Goal: Information Seeking & Learning: Learn about a topic

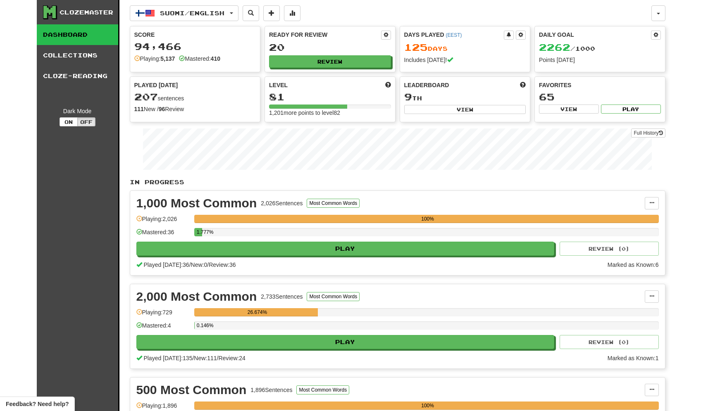
scroll to position [4, 0]
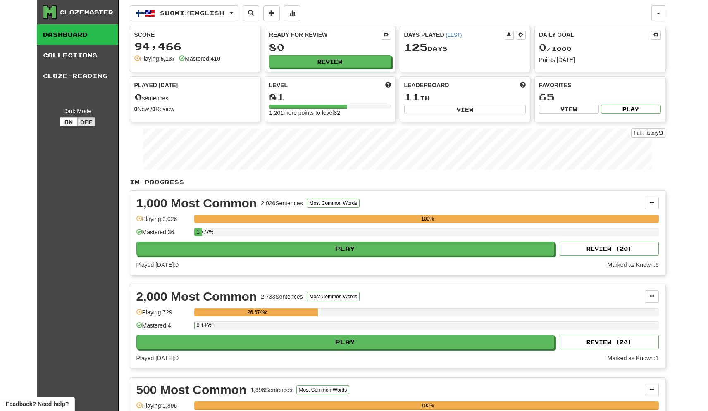
scroll to position [4, 0]
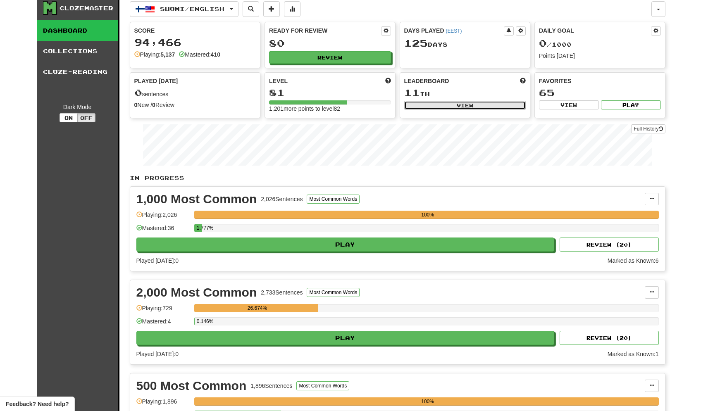
click at [433, 105] on button "View" at bounding box center [465, 105] width 122 height 9
select select "**********"
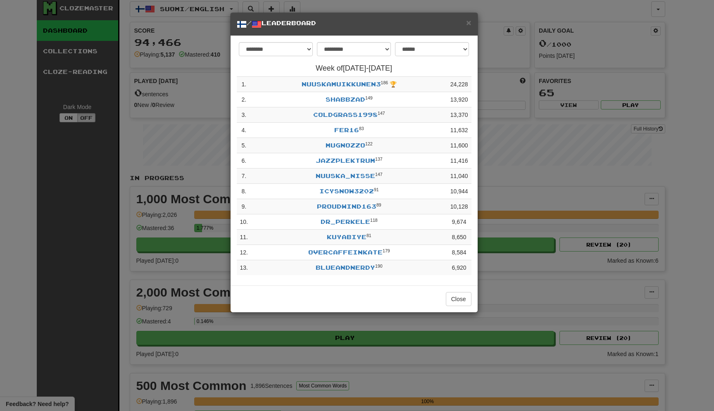
click at [342, 89] on td "nuuskamuikkunen3 186 🏆" at bounding box center [349, 84] width 196 height 15
click at [342, 87] on link "nuuskamuikkunen3" at bounding box center [341, 84] width 79 height 7
click at [343, 97] on link "shabbzad" at bounding box center [346, 99] width 40 height 7
click at [344, 236] on link "kuyabiye" at bounding box center [347, 236] width 40 height 7
click at [348, 89] on td "nuuskamuikkunen3 186 🏆" at bounding box center [349, 84] width 196 height 15
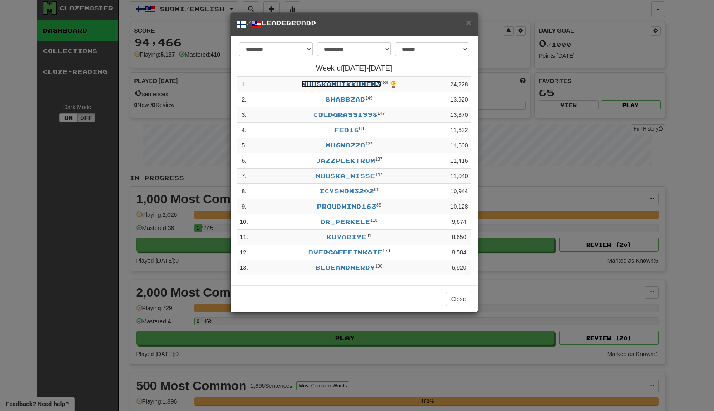
click at [348, 85] on link "nuuskamuikkunen3" at bounding box center [341, 84] width 79 height 7
click at [466, 25] on span "×" at bounding box center [468, 23] width 5 height 10
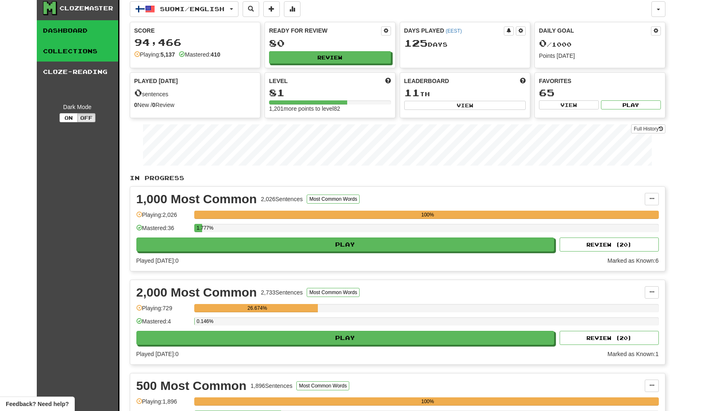
click at [101, 54] on link "Collections" at bounding box center [77, 51] width 81 height 21
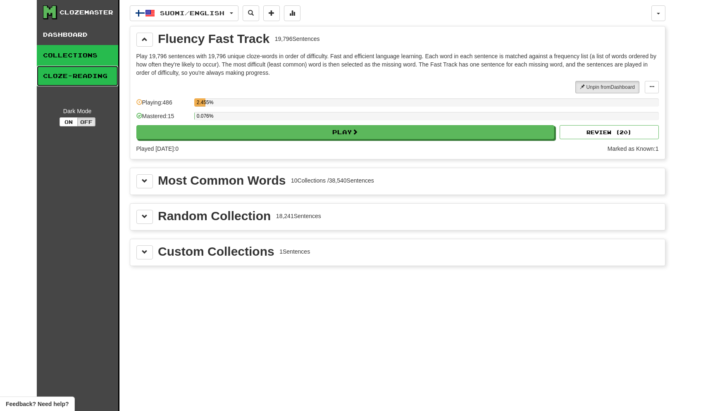
click at [91, 75] on link "Cloze-Reading" at bounding box center [77, 76] width 81 height 21
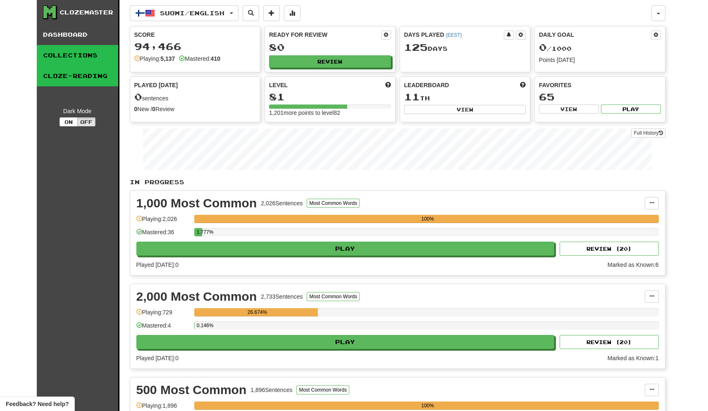
click at [87, 57] on link "Collections" at bounding box center [77, 55] width 81 height 21
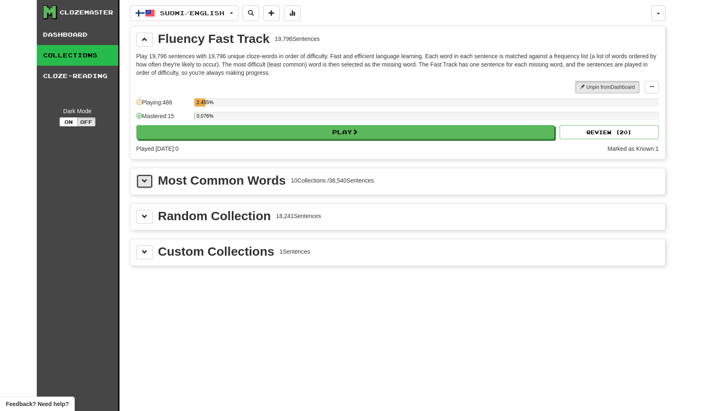
click at [145, 181] on span at bounding box center [145, 181] width 6 height 6
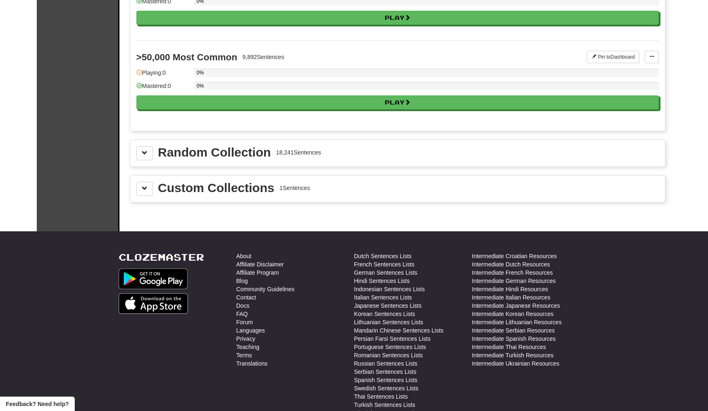
scroll to position [942, 0]
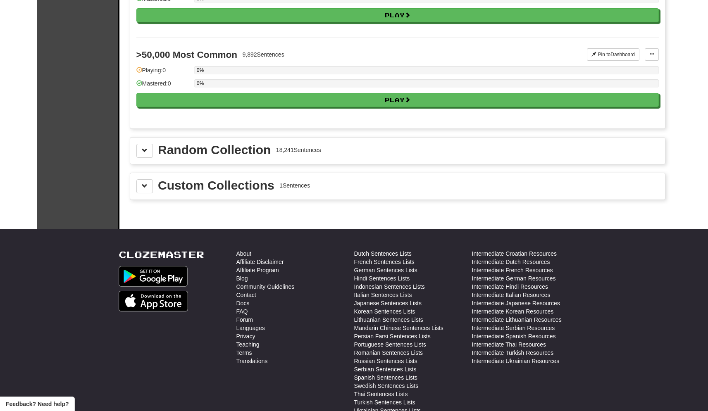
click at [141, 159] on div "Random Collection 18,241 Sentences" at bounding box center [397, 151] width 535 height 26
click at [141, 156] on button at bounding box center [144, 151] width 17 height 14
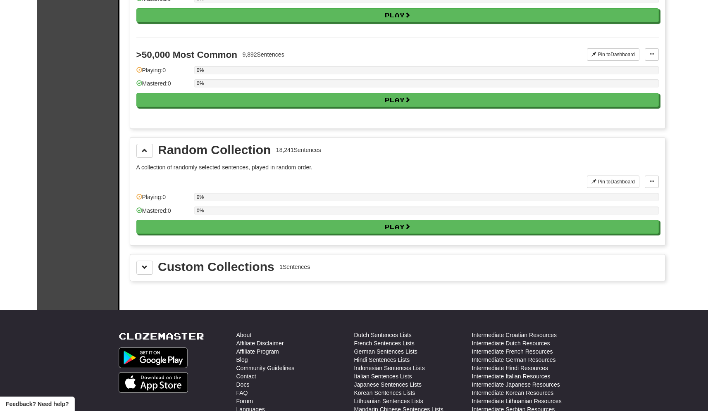
click at [157, 264] on div "Custom Collections 1 Sentences" at bounding box center [397, 268] width 522 height 14
click at [148, 264] on button at bounding box center [144, 268] width 17 height 14
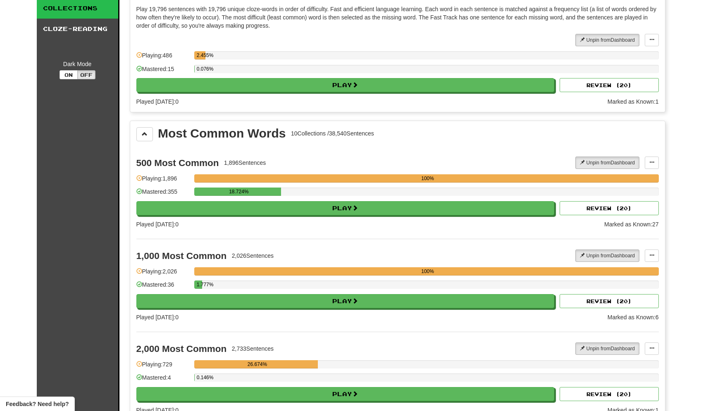
scroll to position [0, 0]
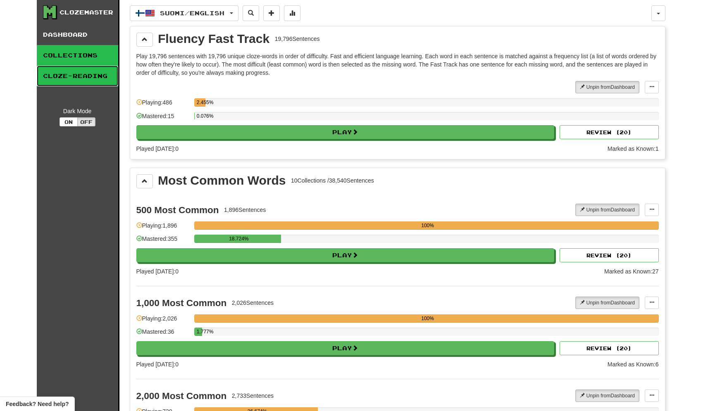
click at [92, 79] on link "Cloze-Reading" at bounding box center [77, 76] width 81 height 21
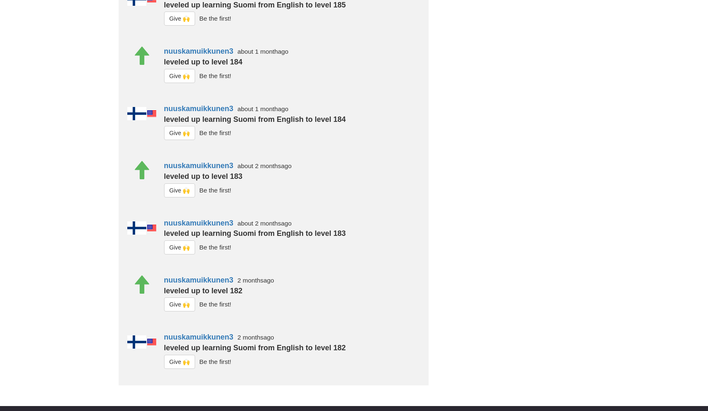
scroll to position [463, 0]
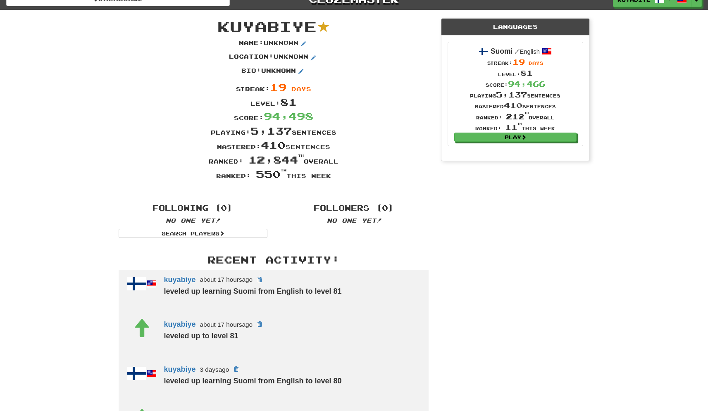
scroll to position [12, 0]
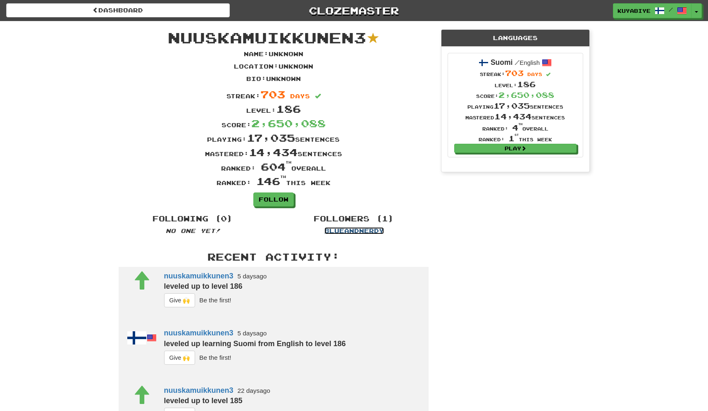
click at [359, 234] on link "blueandnerdy" at bounding box center [353, 230] width 59 height 7
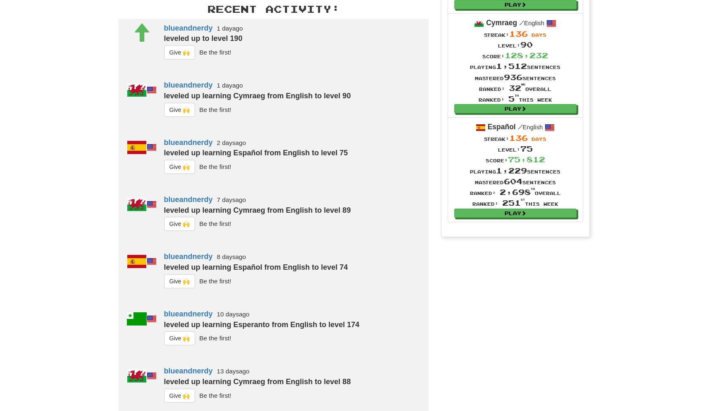
scroll to position [255, 0]
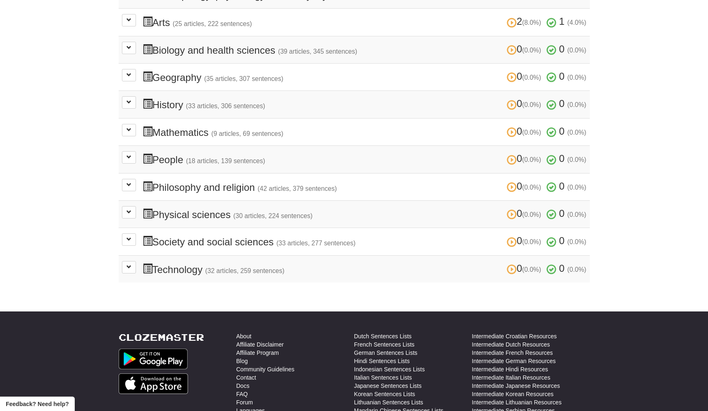
scroll to position [237, 0]
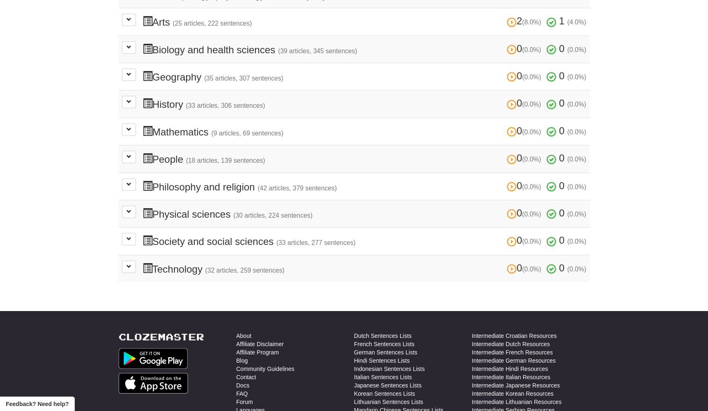
click at [171, 264] on h3 "0 (0.0%) 0 (0.0%) Technology (32 articles, 259 sentences) 0 (0.0%) 0 (0.0%)" at bounding box center [365, 269] width 444 height 12
click at [138, 264] on td "0 (0.0%) 0 (0.0%) Technology (32 articles, 259 sentences) 0 (0.0%) 0 (0.0%) Loa…" at bounding box center [354, 268] width 471 height 27
click at [133, 264] on button at bounding box center [129, 267] width 14 height 12
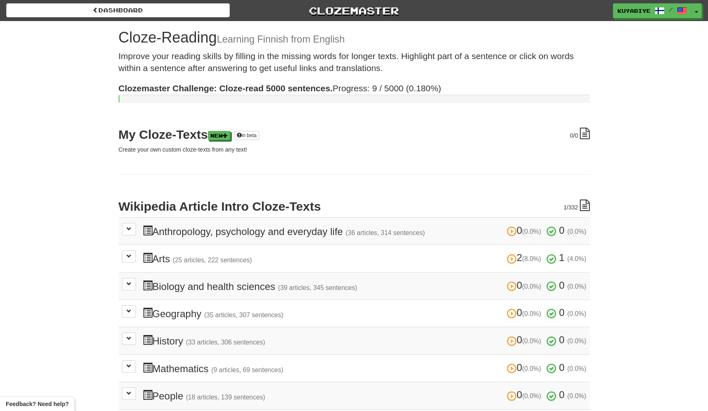
scroll to position [12, 0]
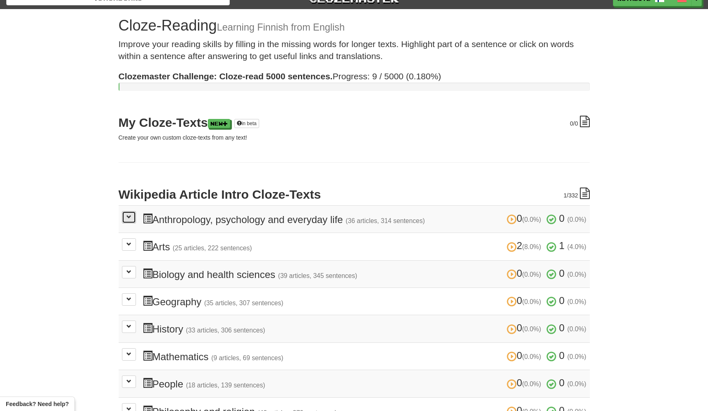
click at [126, 219] on span at bounding box center [128, 216] width 5 height 5
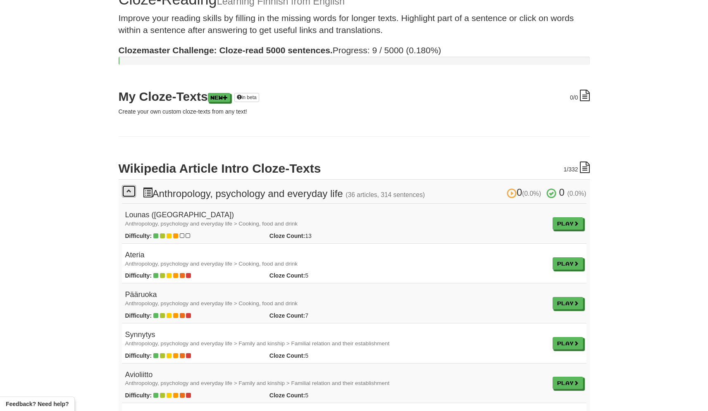
scroll to position [41, 0]
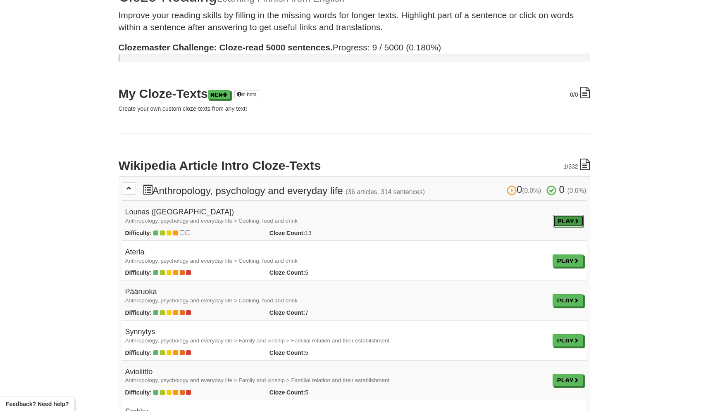
click at [568, 219] on link "Play" at bounding box center [568, 221] width 31 height 12
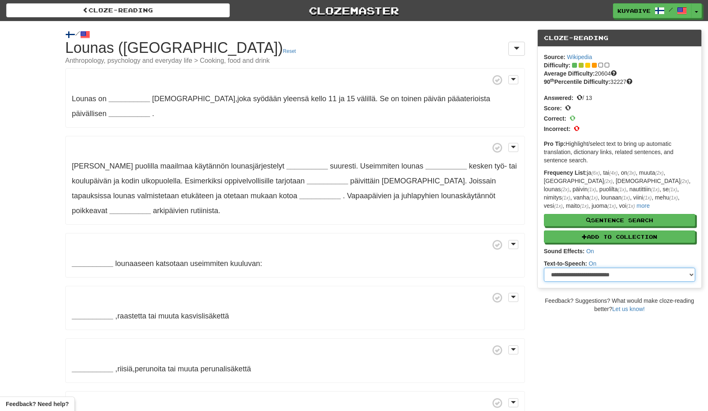
click option "**********" at bounding box center [0, 0] width 0 height 0
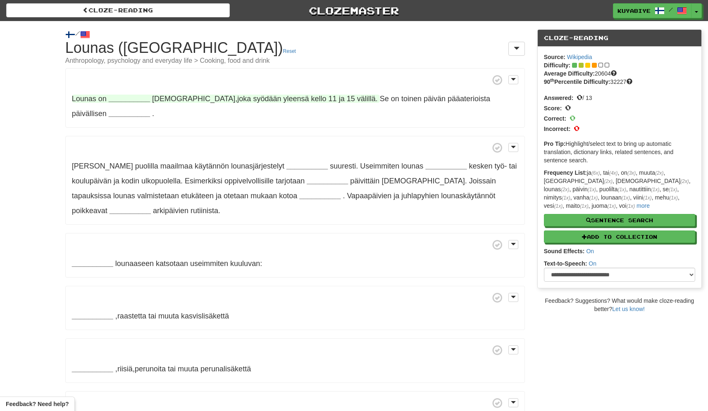
click at [123, 100] on strong "__________" at bounding box center [129, 99] width 41 height 8
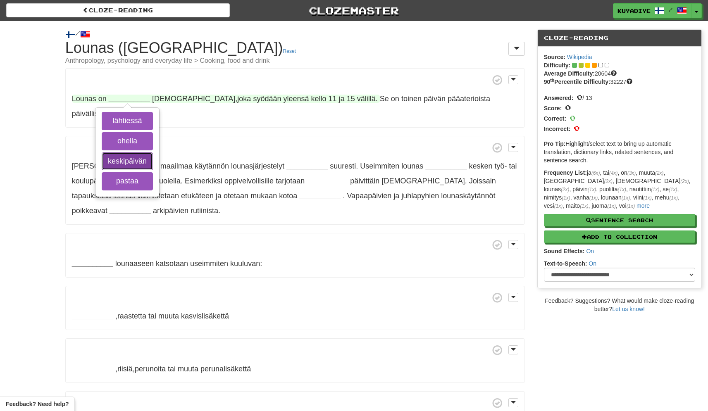
click at [133, 166] on button "keskipäivän" at bounding box center [127, 161] width 51 height 18
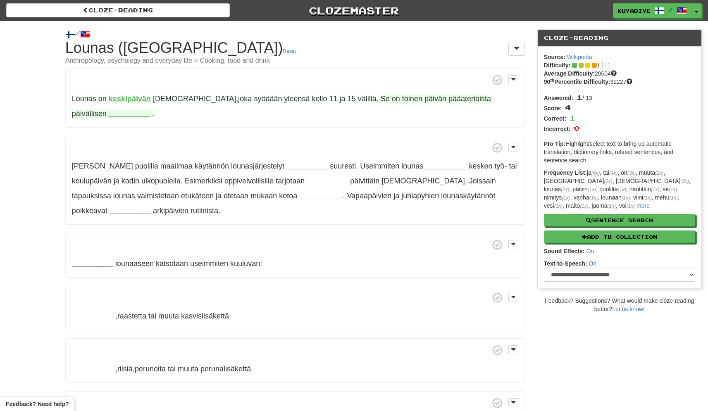
click at [150, 109] on strong "__________" at bounding box center [129, 113] width 41 height 8
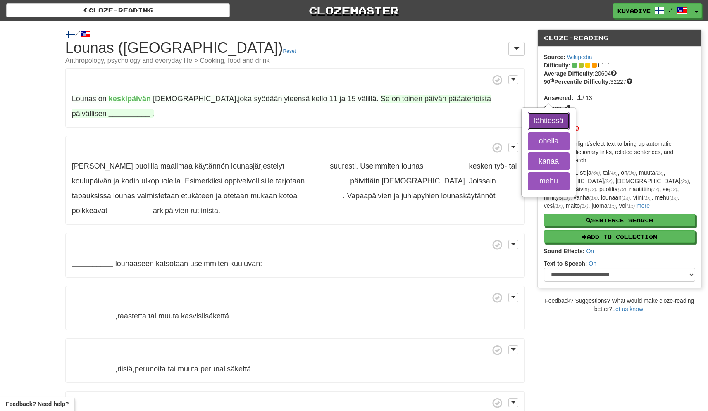
click at [528, 126] on button "lähtiessä" at bounding box center [549, 121] width 42 height 18
click at [528, 140] on button "ohella" at bounding box center [549, 141] width 42 height 18
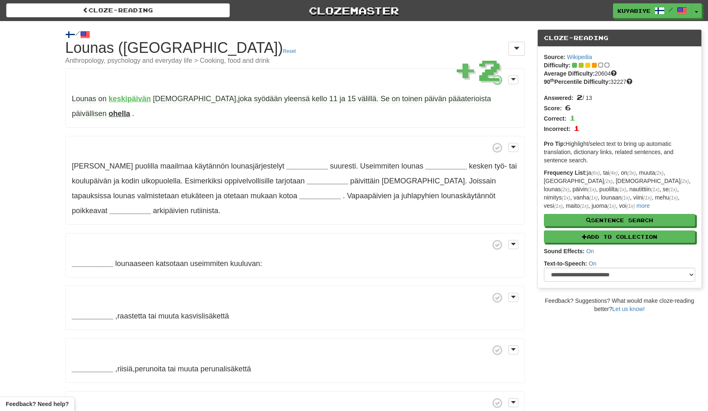
click at [130, 109] on strong "ohella" at bounding box center [119, 113] width 21 height 8
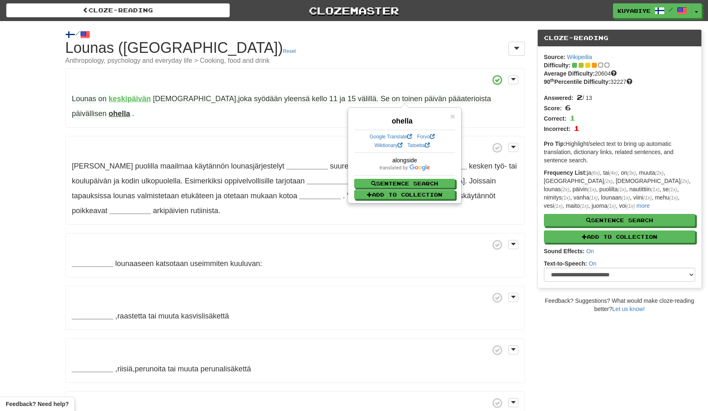
click at [266, 136] on p "Eri puolilla maailmaa käytännön lounasjärjestelyt __________ suuresti . Useimmi…" at bounding box center [294, 180] width 459 height 89
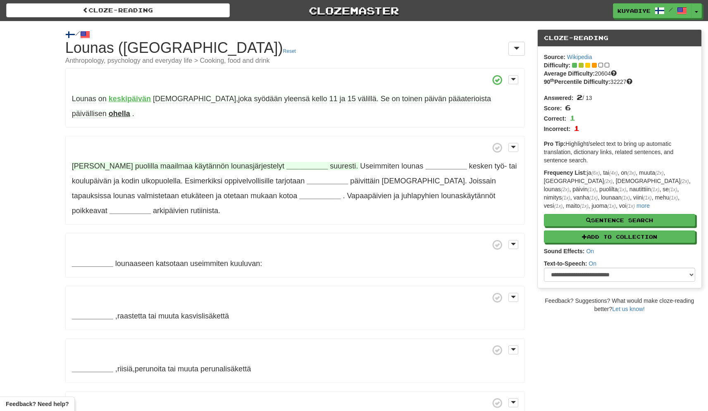
click at [286, 162] on strong "__________" at bounding box center [306, 166] width 41 height 8
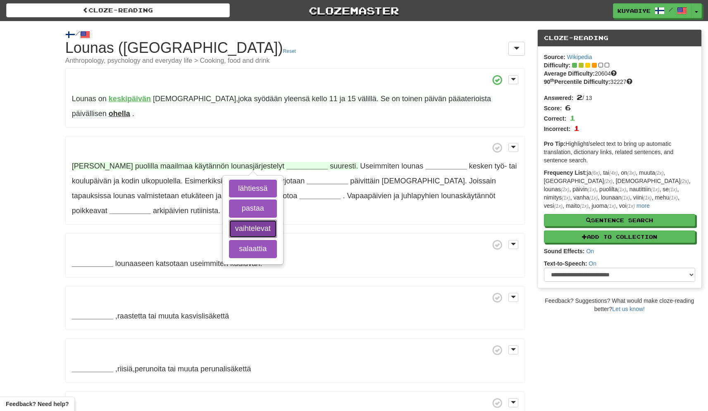
click at [251, 220] on button "vaihtelevat" at bounding box center [253, 229] width 48 height 18
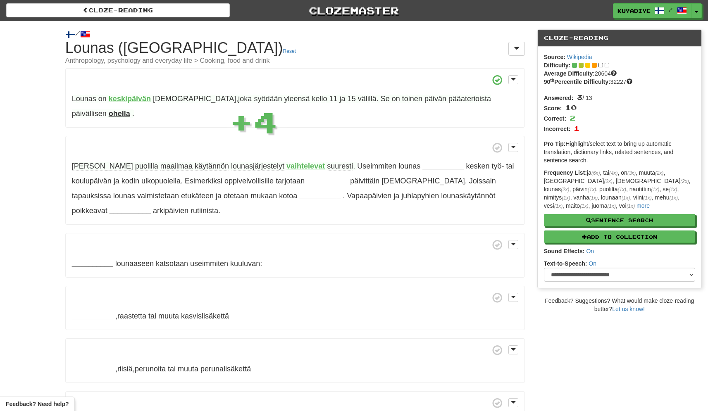
click at [286, 162] on strong "vaihtelevat" at bounding box center [305, 166] width 38 height 8
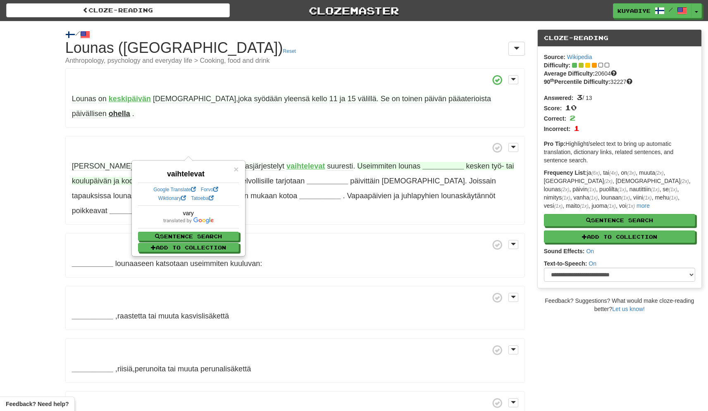
click at [422, 162] on strong "__________" at bounding box center [442, 166] width 41 height 8
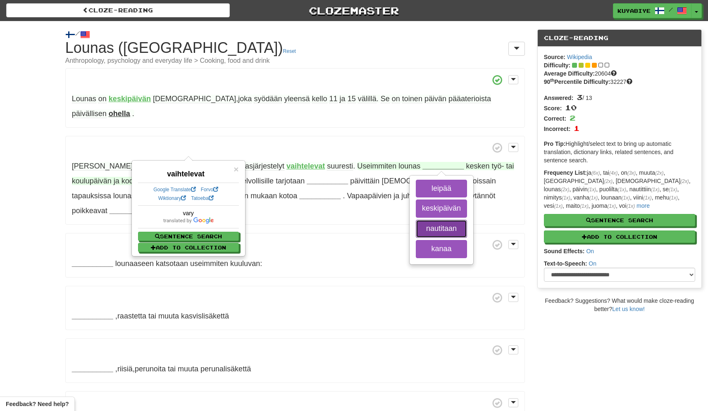
click at [416, 220] on button "nautitaan" at bounding box center [441, 229] width 51 height 18
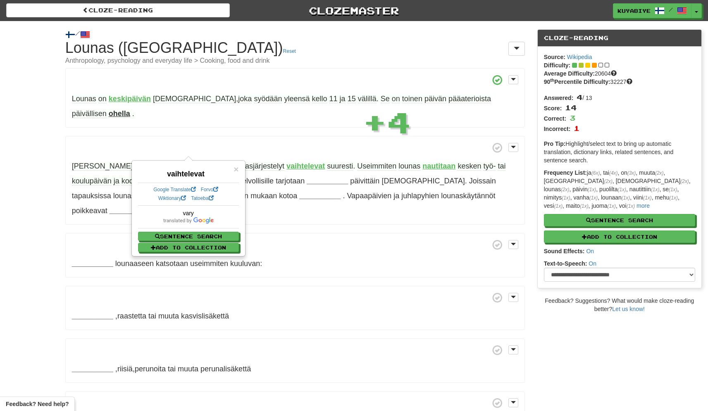
click at [422, 162] on strong "nautitaan" at bounding box center [438, 166] width 33 height 8
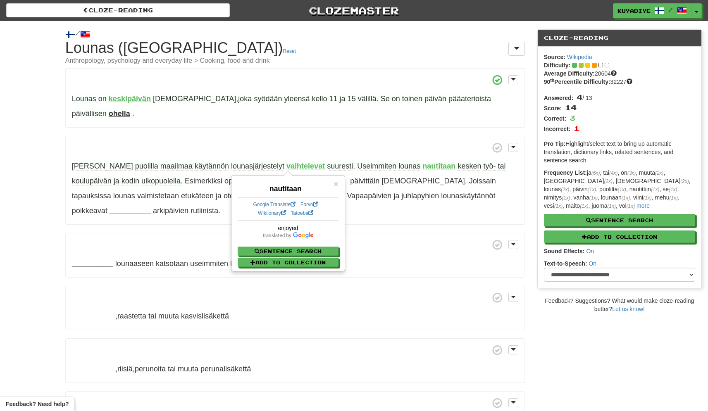
click at [141, 177] on span "ulkopuolella" at bounding box center [160, 181] width 39 height 9
click at [224, 177] on span "oppivelvollisille" at bounding box center [248, 181] width 49 height 8
click at [350, 177] on span "päivittäin" at bounding box center [364, 181] width 29 height 8
click at [335, 186] on span "×" at bounding box center [335, 184] width 5 height 10
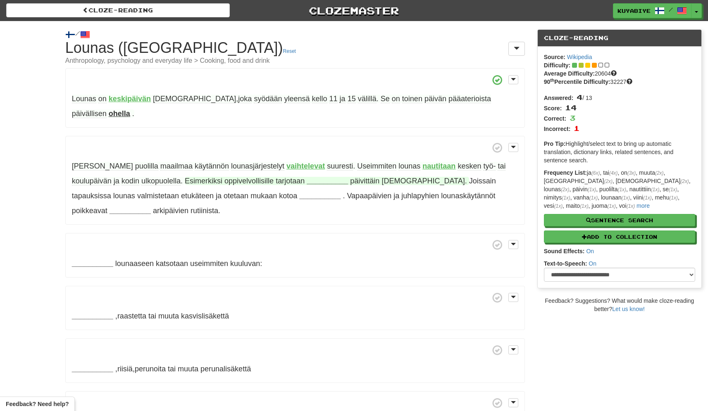
click at [307, 177] on strong "__________" at bounding box center [327, 181] width 41 height 8
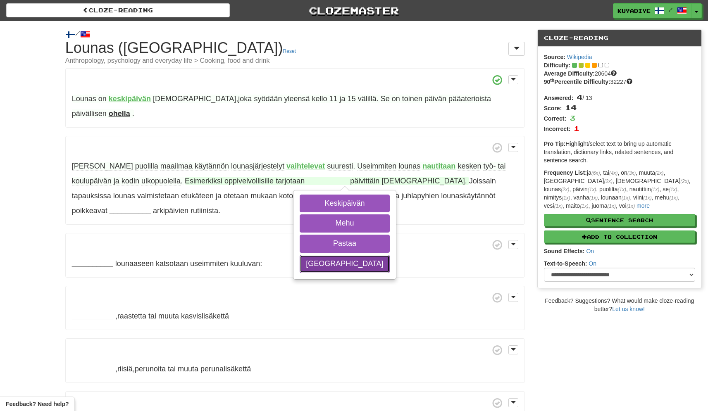
click at [300, 255] on button "Suomessa" at bounding box center [345, 264] width 90 height 18
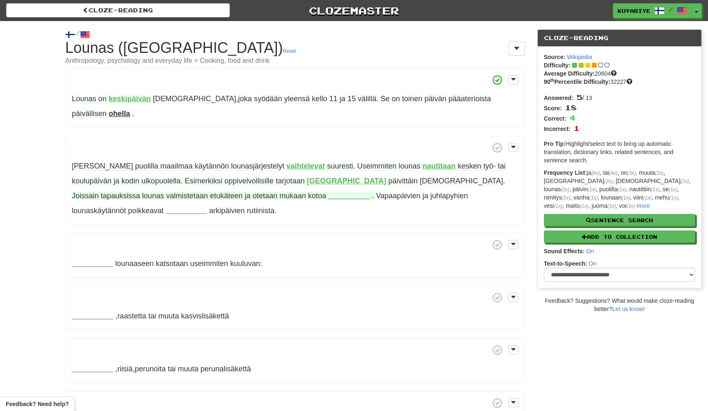
click at [328, 192] on strong "__________" at bounding box center [348, 196] width 41 height 8
click at [210, 192] on span "etukäteen" at bounding box center [226, 196] width 33 height 8
click at [268, 193] on p "Eri puolilla maailmaa käytännön lounasjärjestelyt vaihtelevat suuresti . Useimm…" at bounding box center [294, 180] width 459 height 89
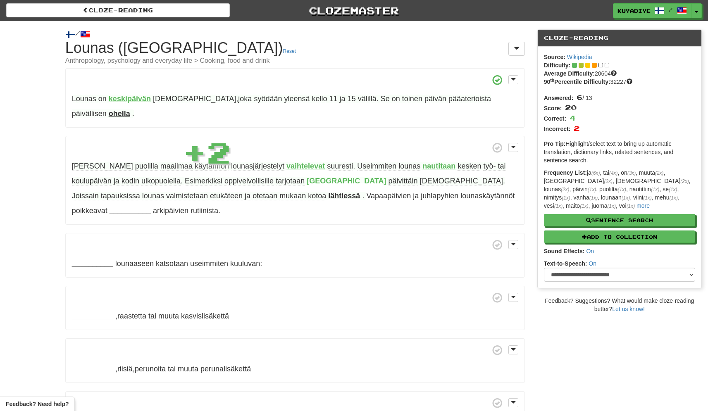
click at [328, 192] on strong "lähtiessä" at bounding box center [344, 196] width 32 height 8
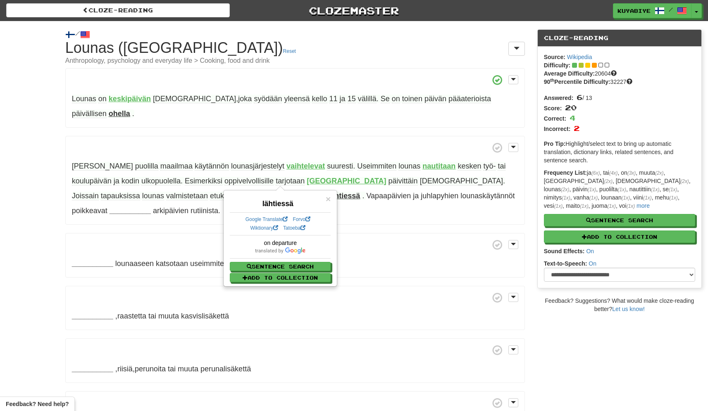
click at [199, 197] on p "Eri puolilla maailmaa käytännön lounasjärjestelyt vaihtelevat suuresti . Useimm…" at bounding box center [294, 180] width 459 height 89
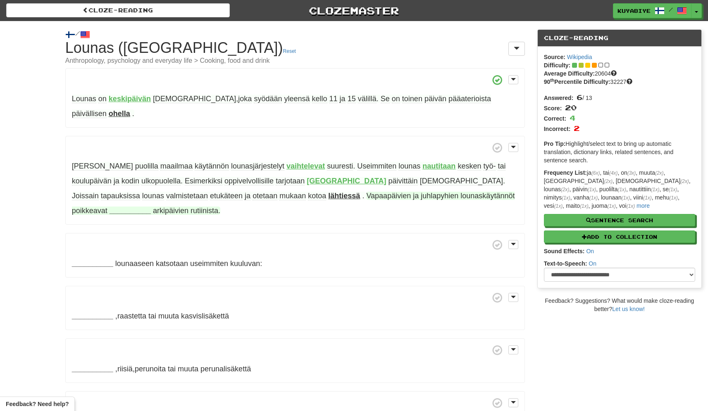
click at [151, 207] on strong "__________" at bounding box center [129, 211] width 41 height 8
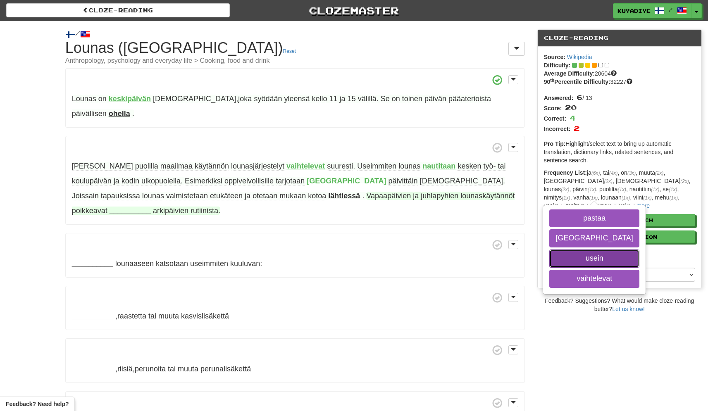
click at [549, 250] on button "usein" at bounding box center [594, 259] width 90 height 18
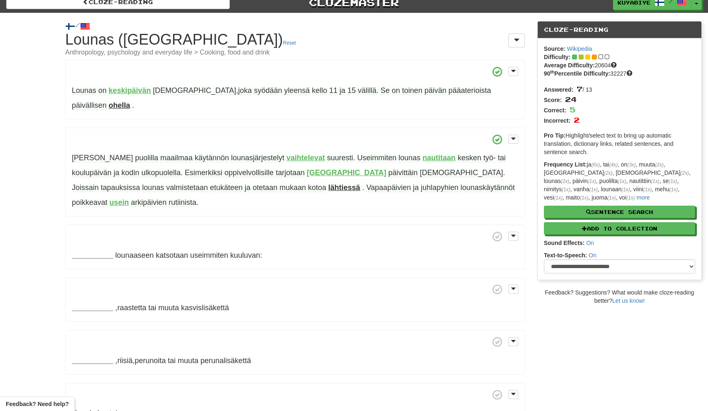
scroll to position [16, 0]
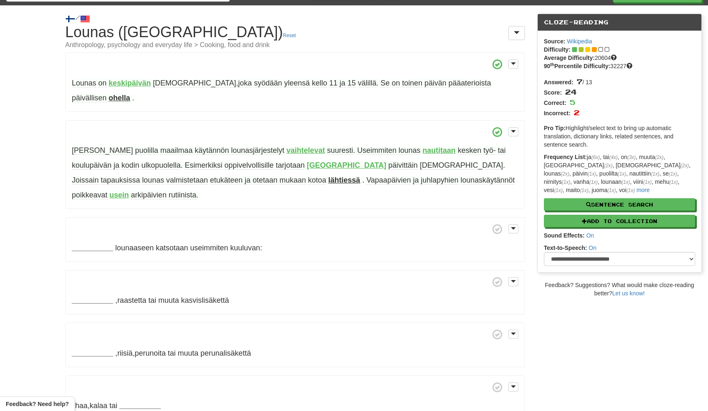
click at [518, 217] on p "__________ lounaaseen katsotaan useimmiten kuuluvan:" at bounding box center [294, 239] width 459 height 45
click at [516, 224] on button at bounding box center [513, 228] width 10 height 9
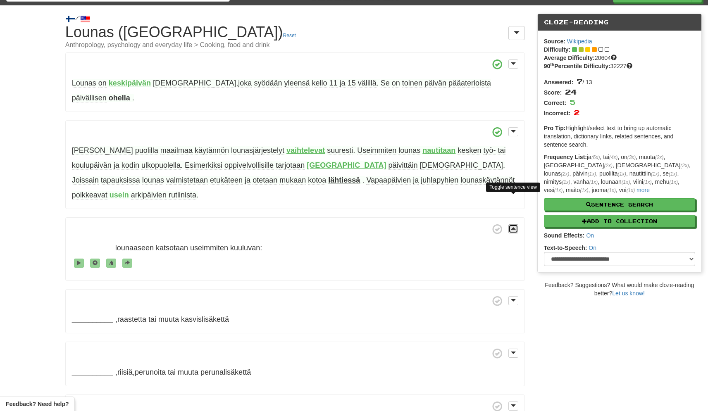
click at [516, 224] on button at bounding box center [513, 228] width 10 height 9
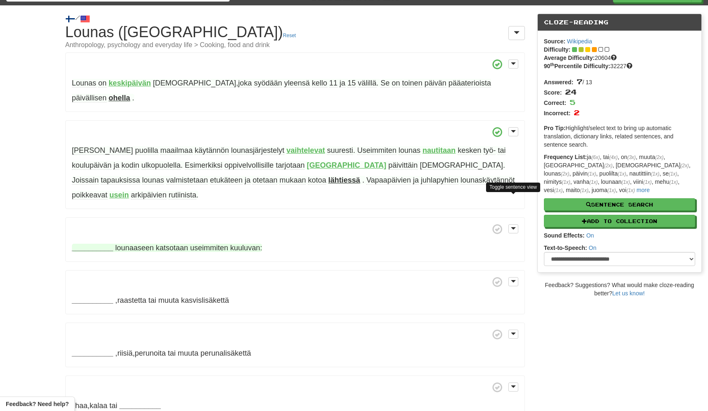
click at [95, 244] on strong "__________" at bounding box center [92, 248] width 41 height 8
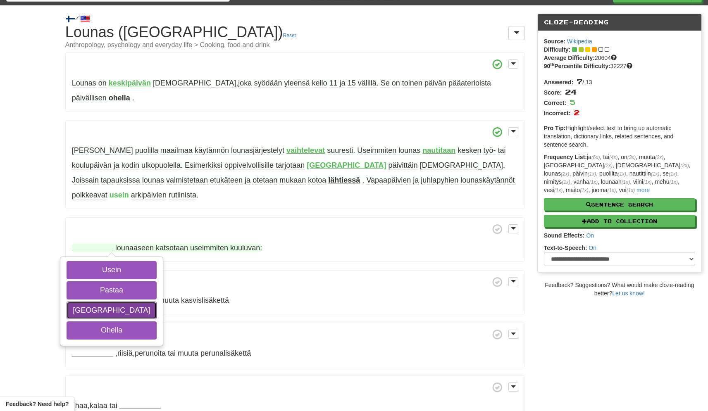
click at [90, 302] on button "Suomessa" at bounding box center [112, 311] width 90 height 18
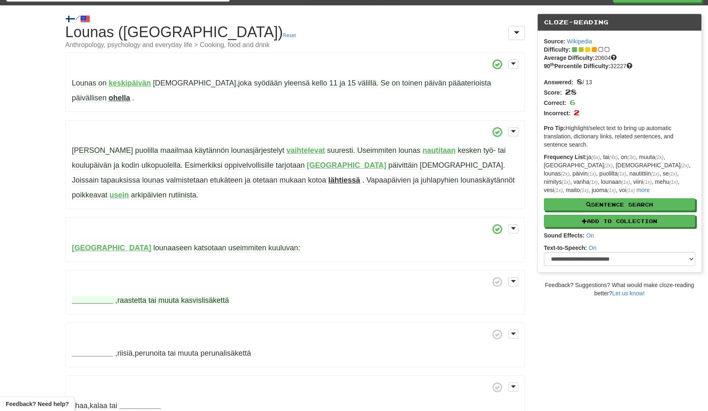
click at [97, 296] on strong "__________" at bounding box center [92, 300] width 41 height 8
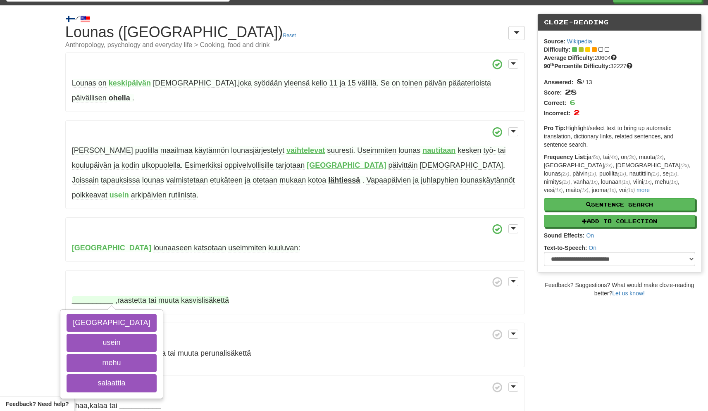
click at [96, 310] on div "Suomessa usein mehu salaattia" at bounding box center [111, 354] width 101 height 88
click at [96, 314] on button "Suomessa" at bounding box center [112, 323] width 90 height 18
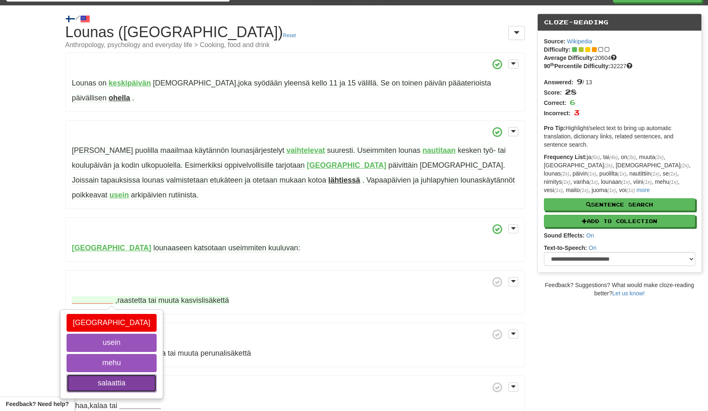
click at [95, 374] on button "salaattia" at bounding box center [112, 383] width 90 height 18
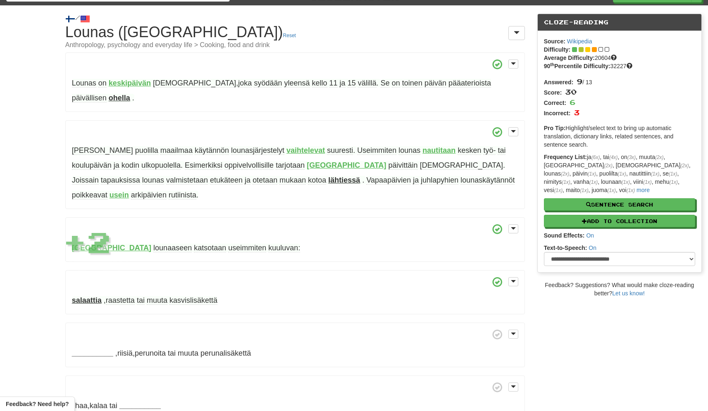
click at [125, 296] on span "raastetta" at bounding box center [120, 300] width 29 height 9
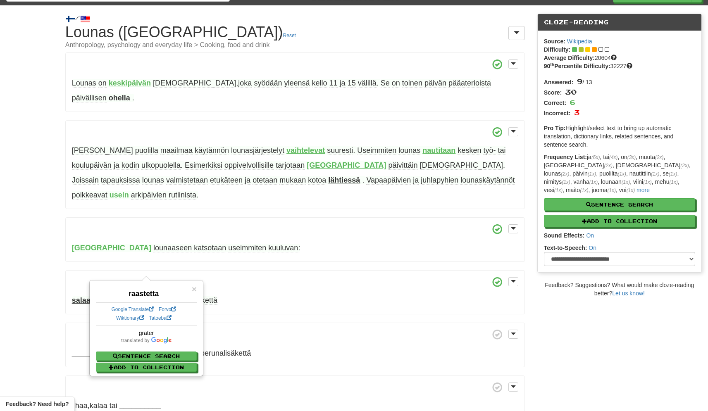
click at [74, 291] on div "Lounas on keskipäivän ateria , joka syödään yleensä kello 11 ja 15 välillä . Se…" at bounding box center [294, 288] width 459 height 473
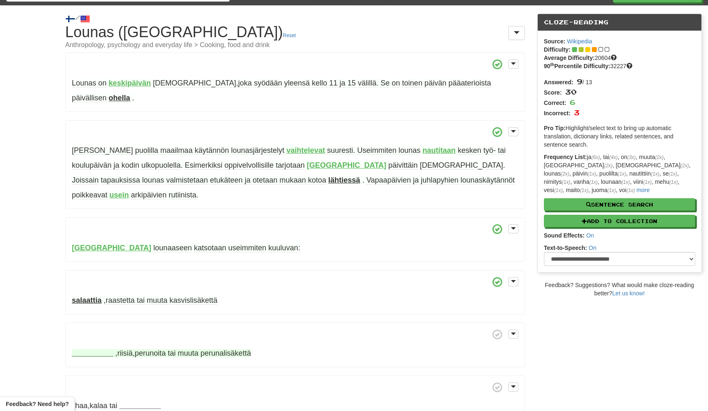
click at [95, 349] on strong "__________" at bounding box center [92, 353] width 41 height 8
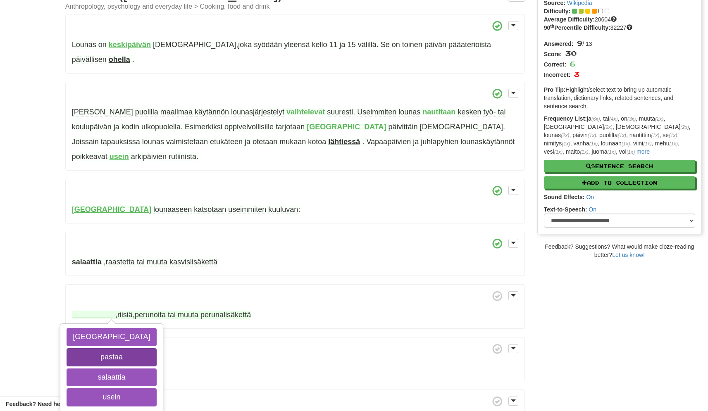
scroll to position [54, 0]
click at [91, 349] on button "pastaa" at bounding box center [112, 358] width 90 height 18
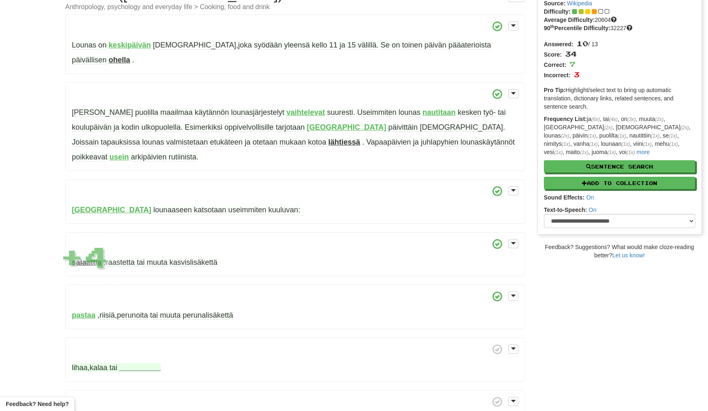
click at [126, 364] on strong "__________" at bounding box center [139, 368] width 41 height 8
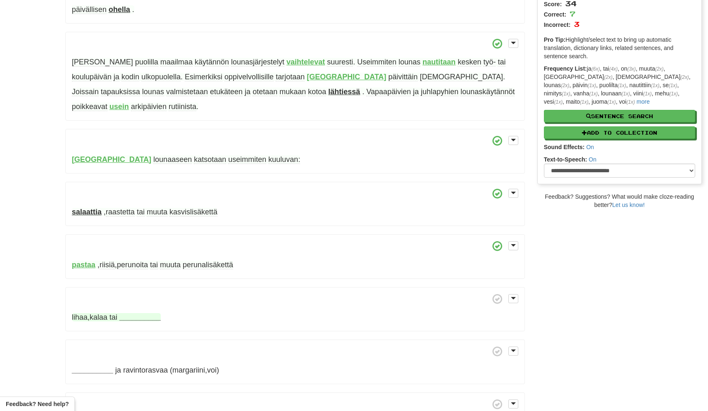
scroll to position [109, 0]
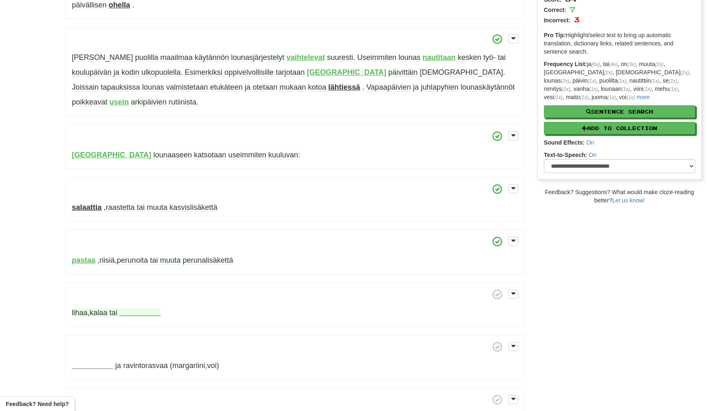
click at [133, 309] on strong "__________" at bounding box center [139, 313] width 41 height 8
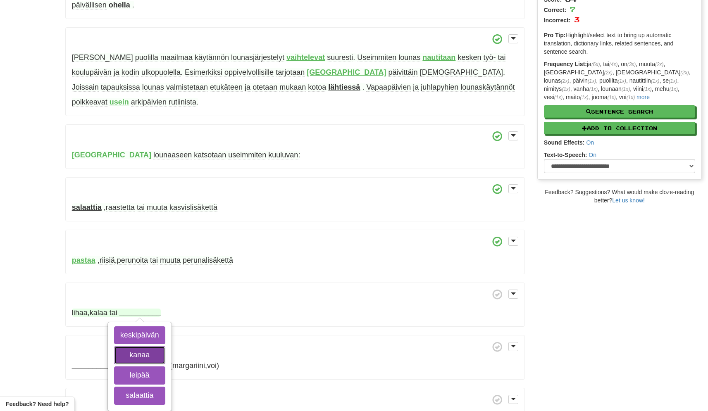
click at [146, 346] on button "kanaa" at bounding box center [139, 355] width 51 height 18
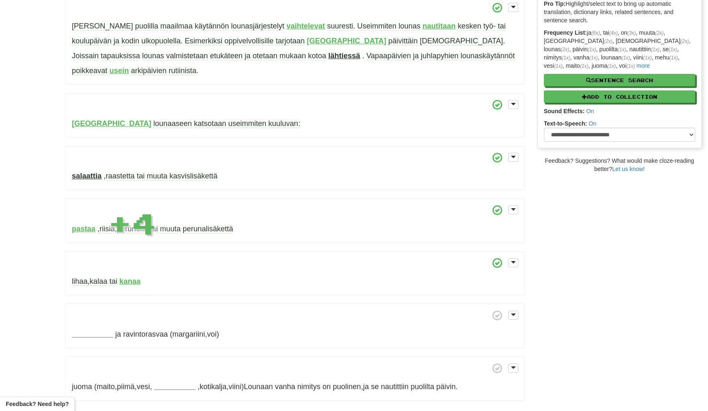
scroll to position [144, 0]
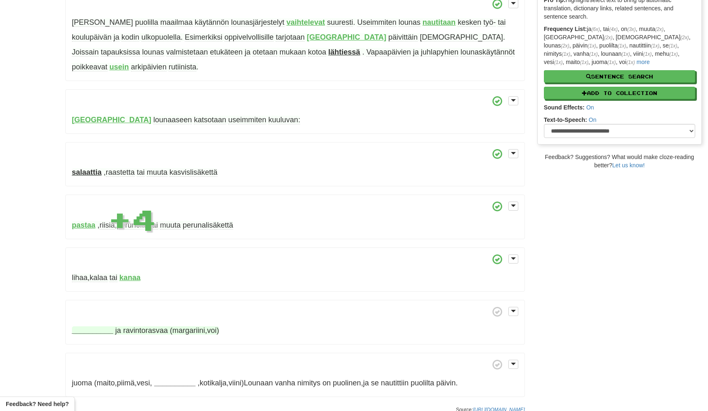
click at [84, 326] on strong "__________" at bounding box center [92, 330] width 41 height 8
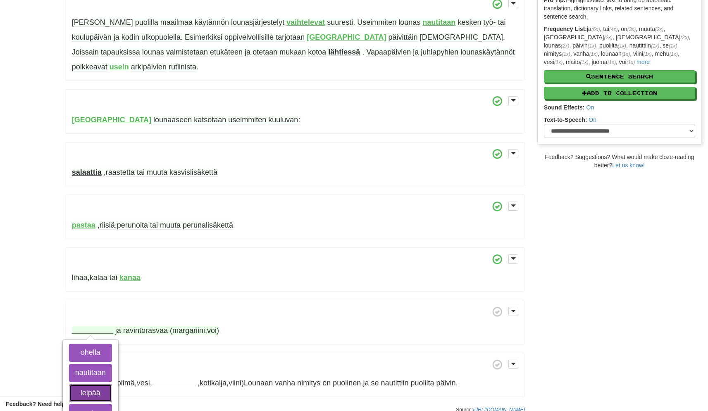
click at [92, 384] on button "leipää" at bounding box center [90, 393] width 43 height 18
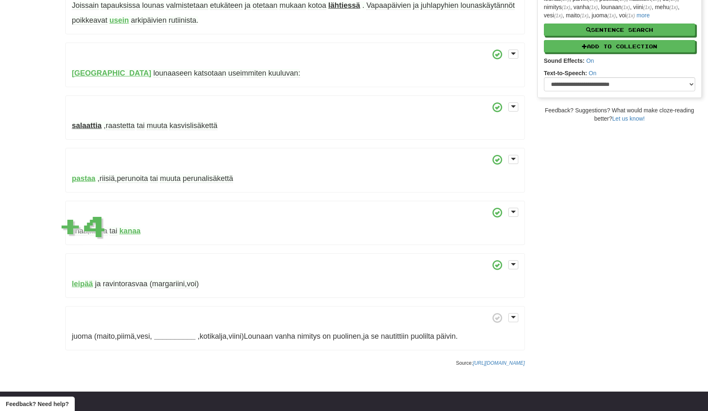
scroll to position [191, 0]
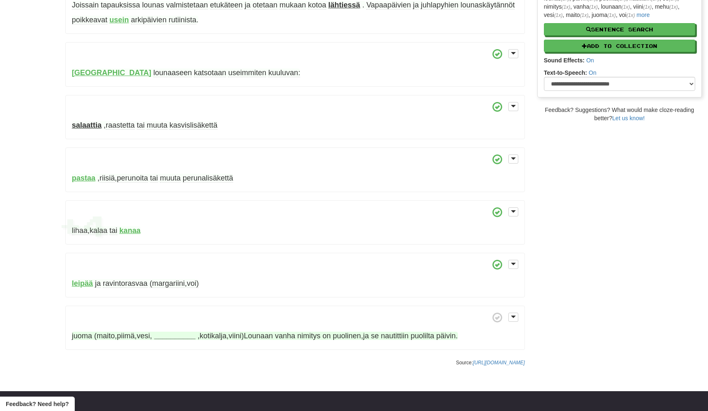
click at [172, 332] on strong "__________" at bounding box center [174, 336] width 41 height 8
click at [178, 369] on button "mehu" at bounding box center [177, 378] width 48 height 18
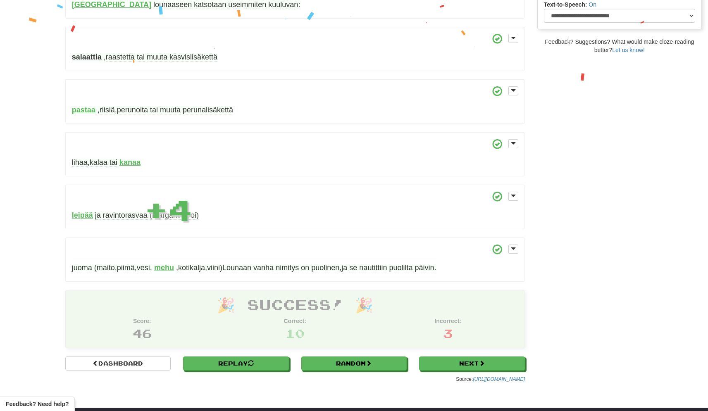
scroll to position [264, 0]
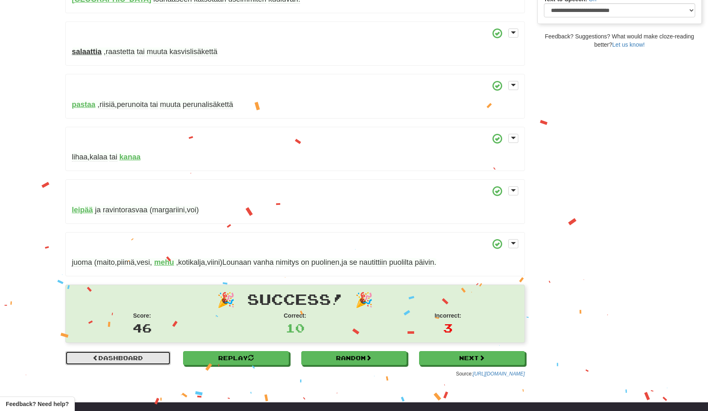
click at [145, 351] on link "Dashboard" at bounding box center [117, 358] width 105 height 14
